Goal: Transaction & Acquisition: Purchase product/service

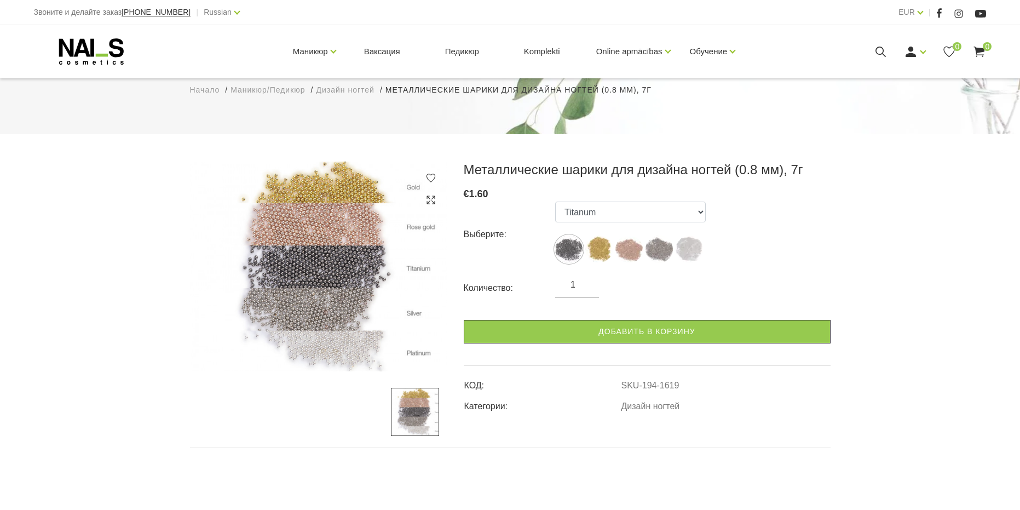
scroll to position [164, 0]
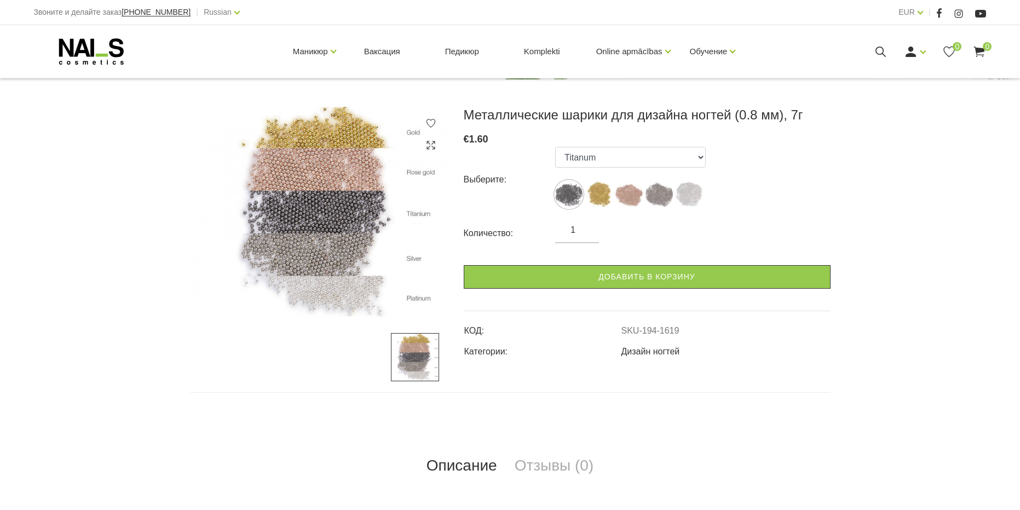
click at [640, 353] on link "Дизайн ногтей" at bounding box center [651, 352] width 59 height 10
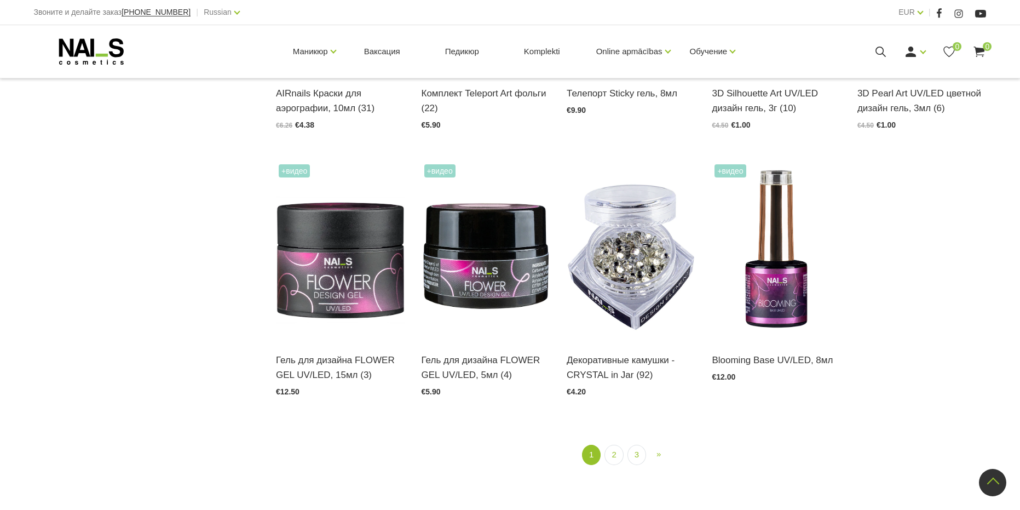
scroll to position [1314, 0]
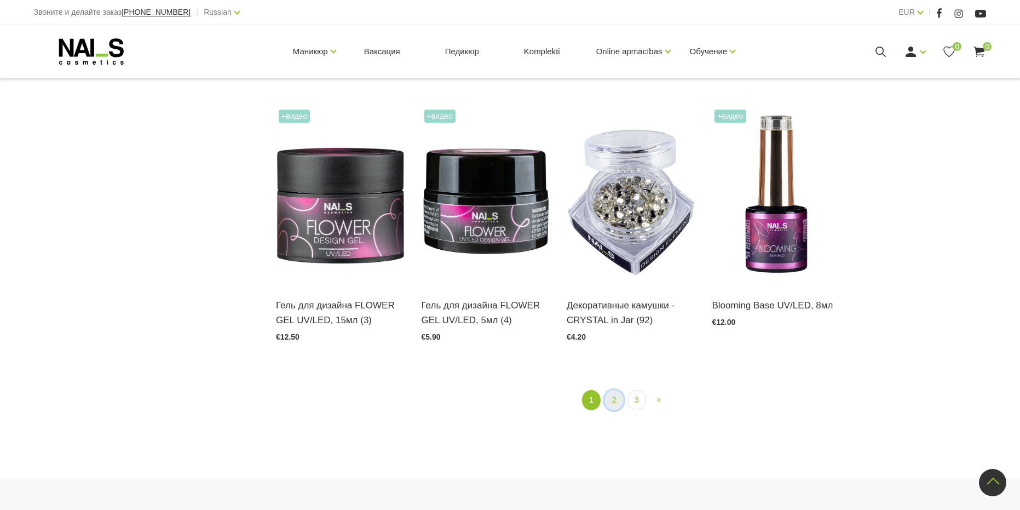
click at [615, 401] on link "2" at bounding box center [614, 400] width 19 height 20
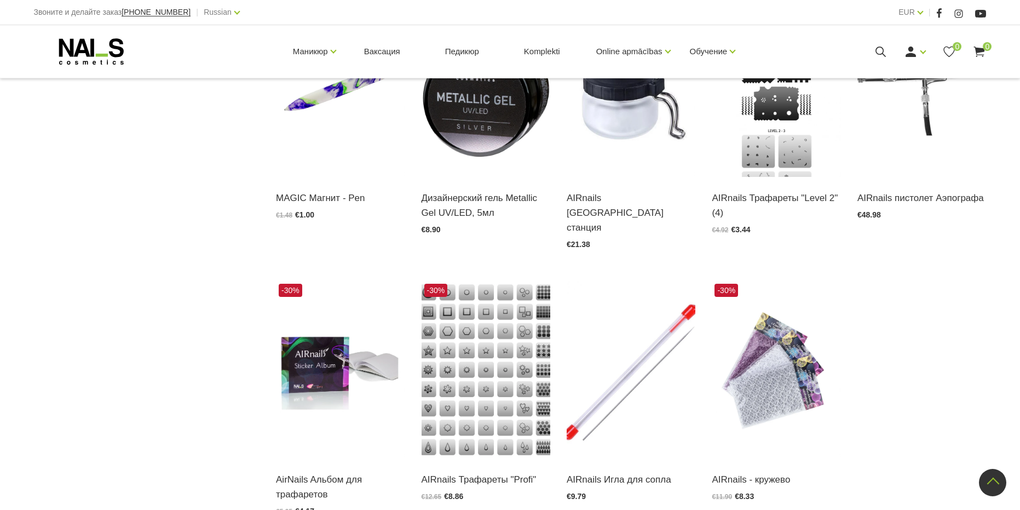
scroll to position [1374, 0]
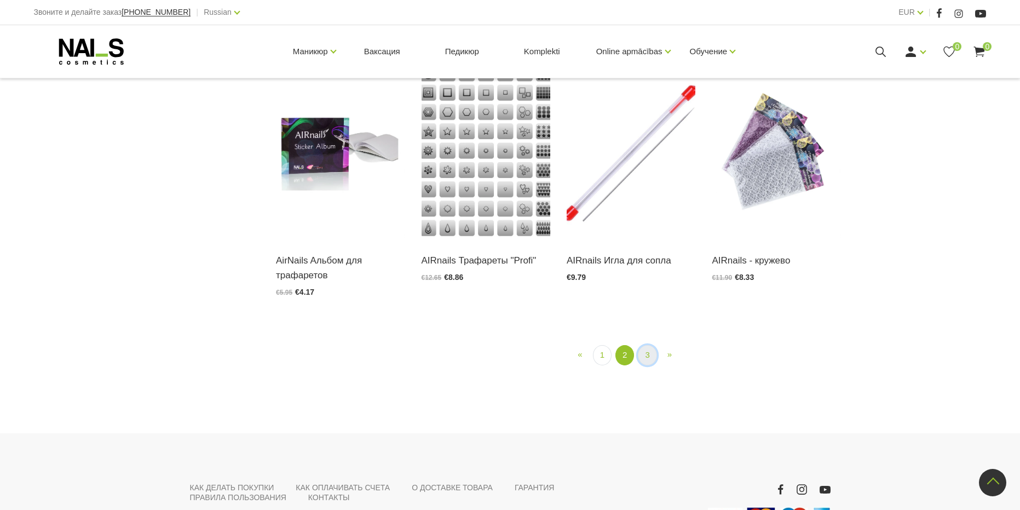
click at [644, 345] on link "3" at bounding box center [647, 355] width 19 height 20
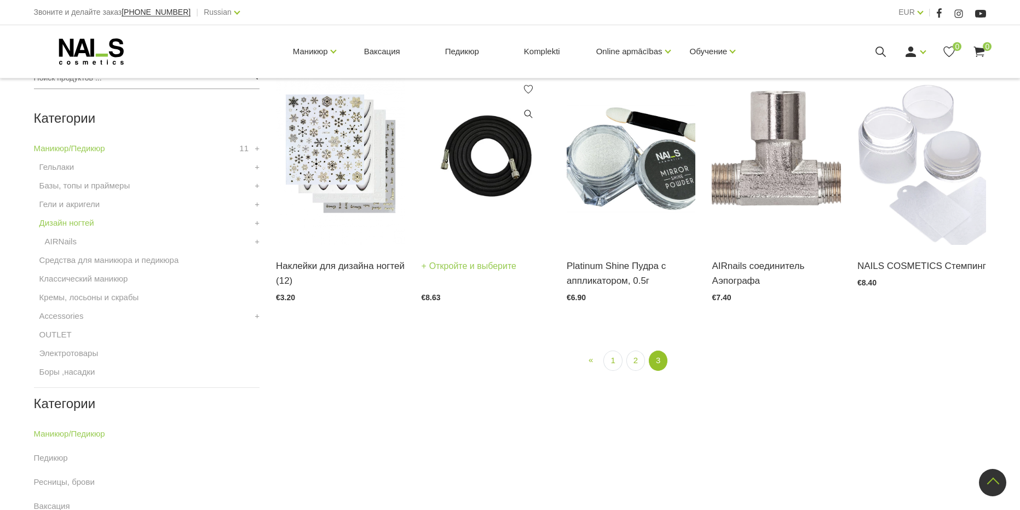
scroll to position [224, 0]
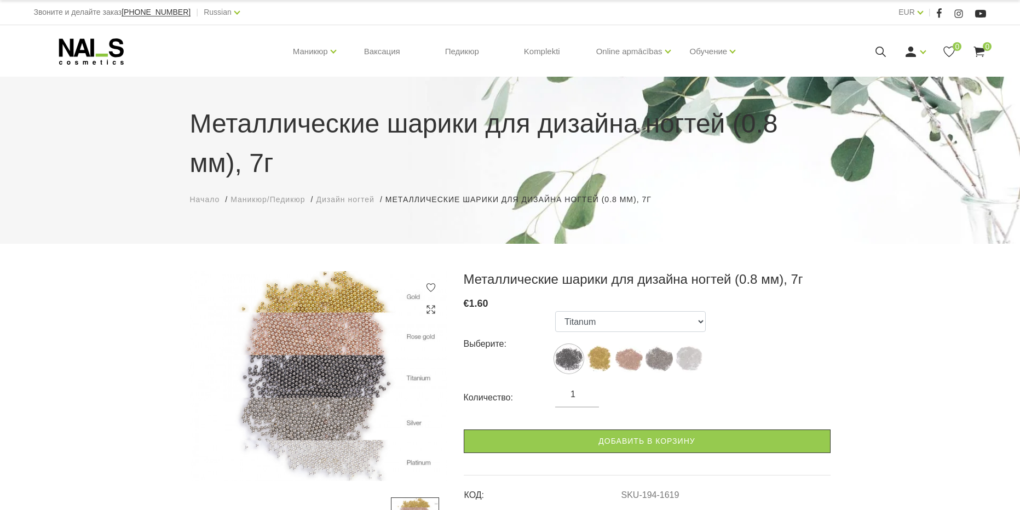
scroll to position [55, 0]
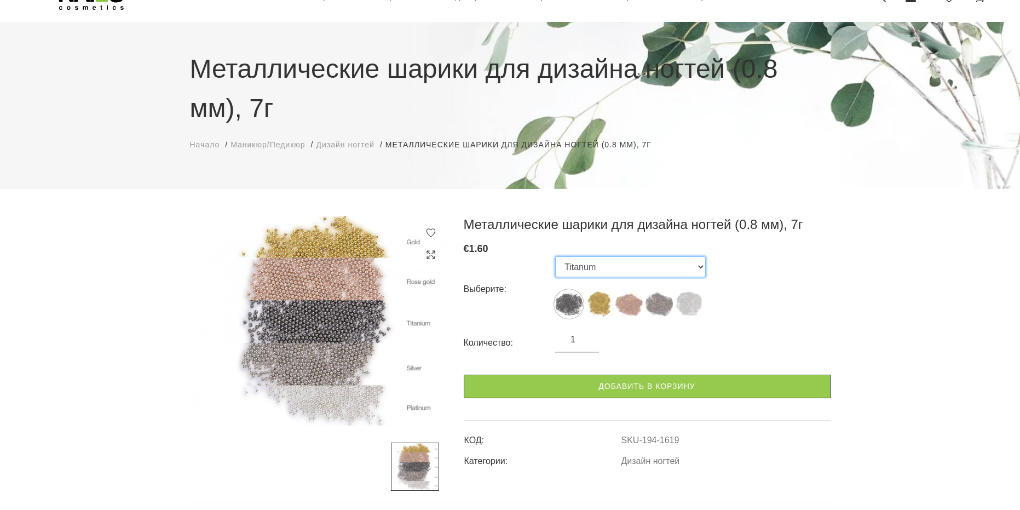
click at [590, 267] on select "Titanum Gold Rose gold Silver Platinum" at bounding box center [630, 266] width 151 height 21
click at [555, 256] on select "Titanum Gold Rose gold Silver Platinum" at bounding box center [630, 266] width 151 height 21
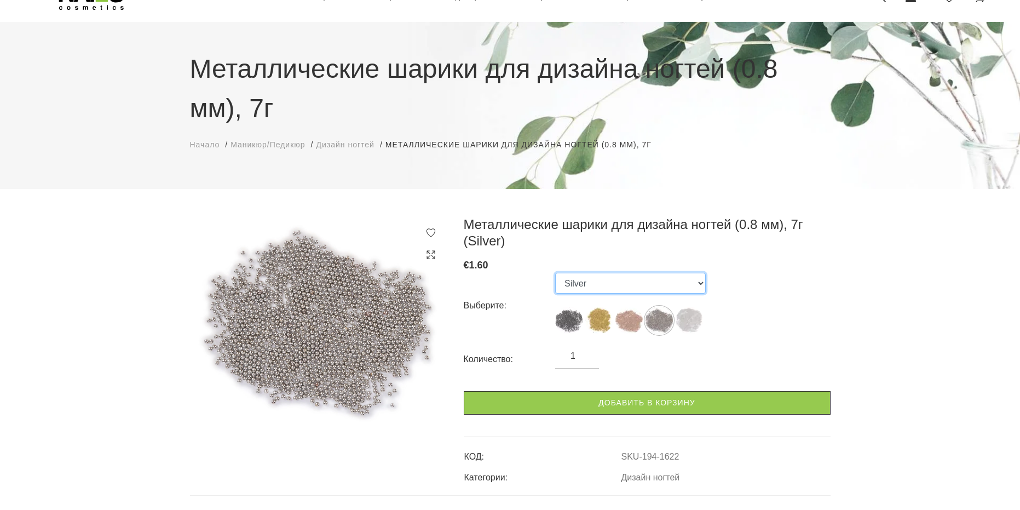
click at [690, 289] on select "Titanum Gold Rose gold Silver Platinum" at bounding box center [630, 283] width 151 height 21
select select "1623"
click at [555, 273] on select "Titanum Gold Rose gold Silver Platinum" at bounding box center [630, 283] width 151 height 21
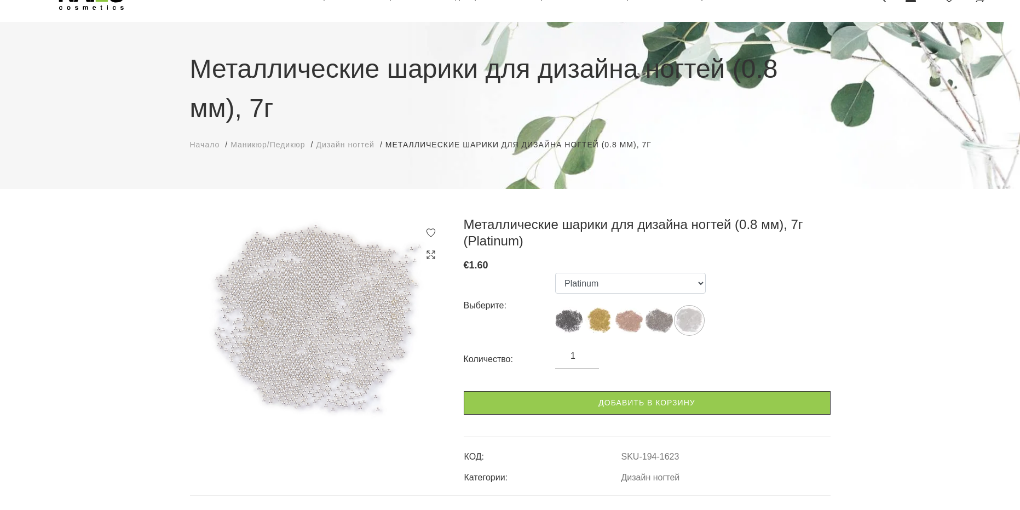
click at [796, 317] on div "Выберите: Titanum Gold Rose gold Silver Platinum" at bounding box center [647, 306] width 367 height 66
